Goal: Check status: Check status

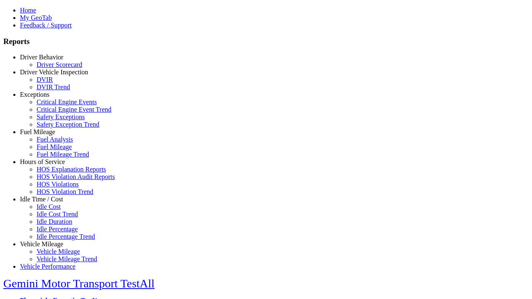
click at [48, 61] on link "Driver Behavior" at bounding box center [41, 57] width 43 height 7
click at [54, 67] on link "Driver Scorecard" at bounding box center [60, 63] width 46 height 7
